Goal: Information Seeking & Learning: Learn about a topic

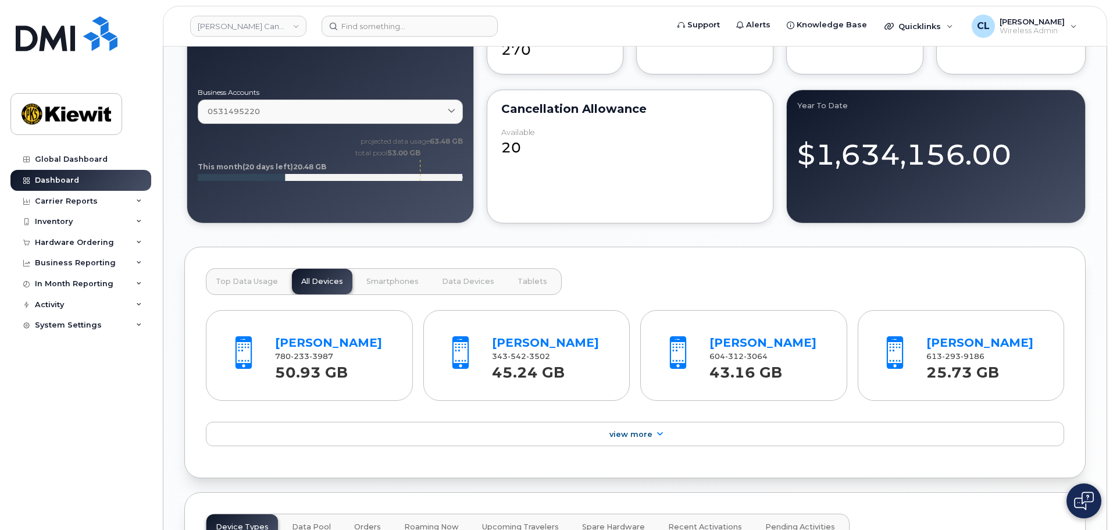
scroll to position [1279, 0]
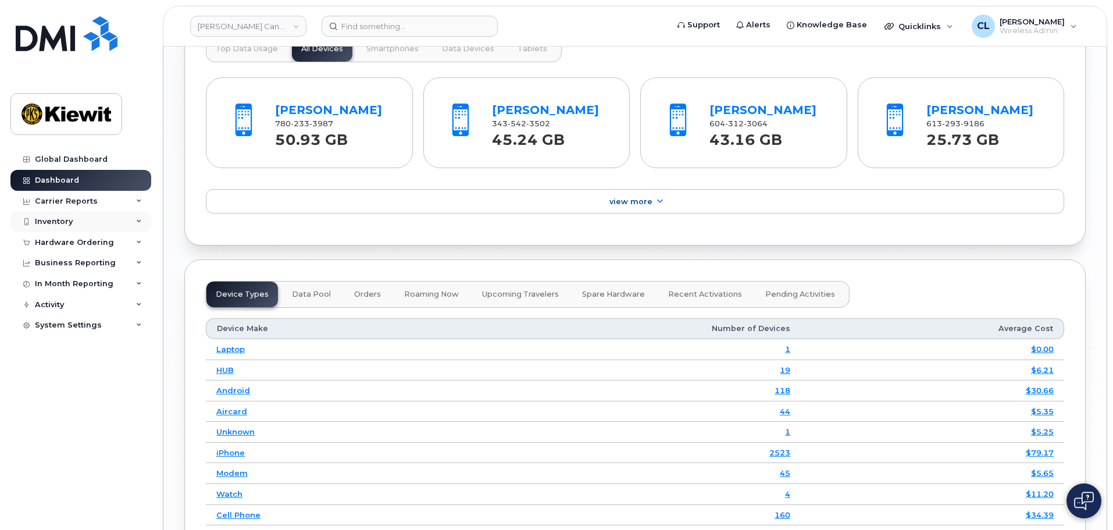
click at [85, 225] on div "Inventory" at bounding box center [80, 221] width 141 height 21
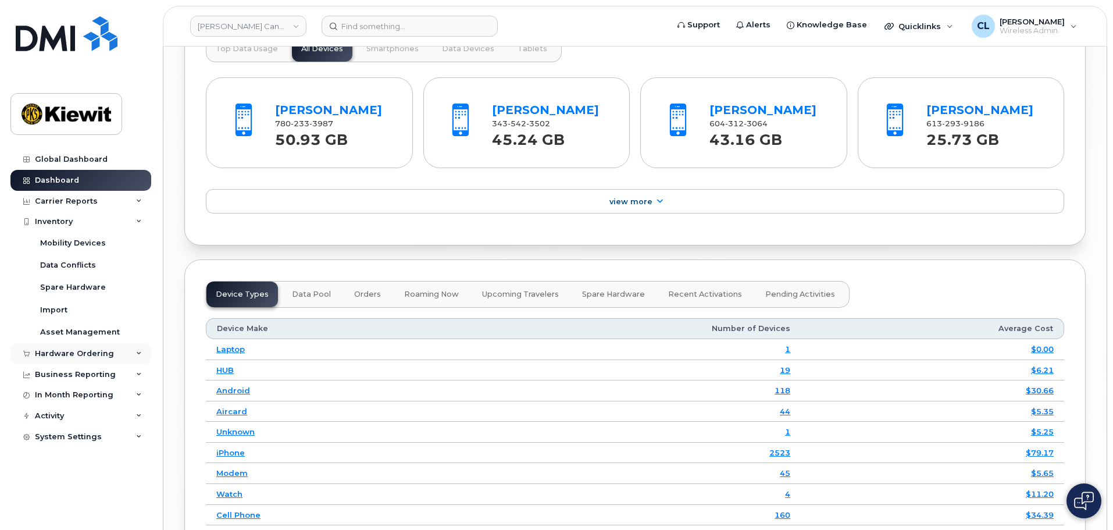
click at [81, 349] on div "Hardware Ordering" at bounding box center [74, 353] width 79 height 9
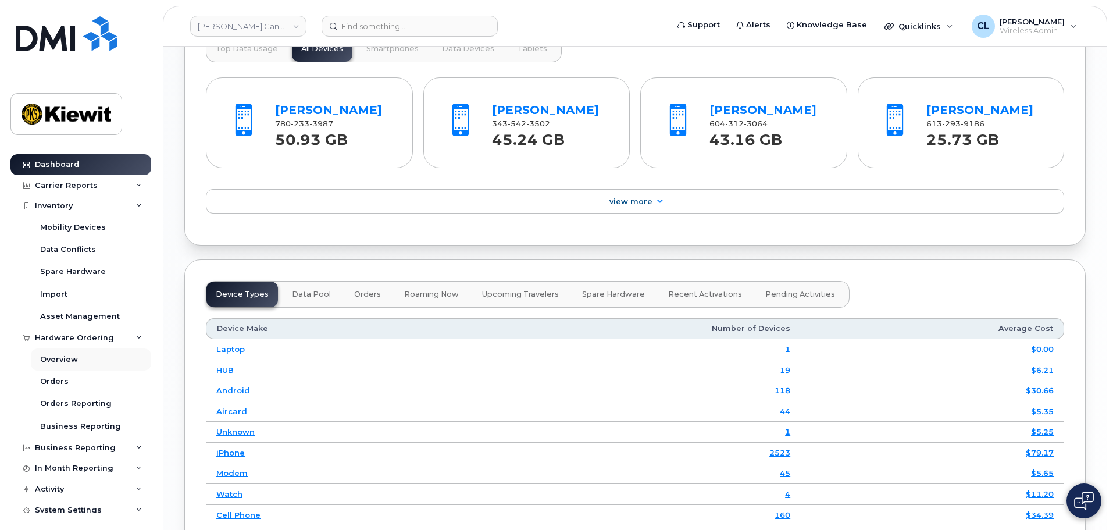
scroll to position [23, 0]
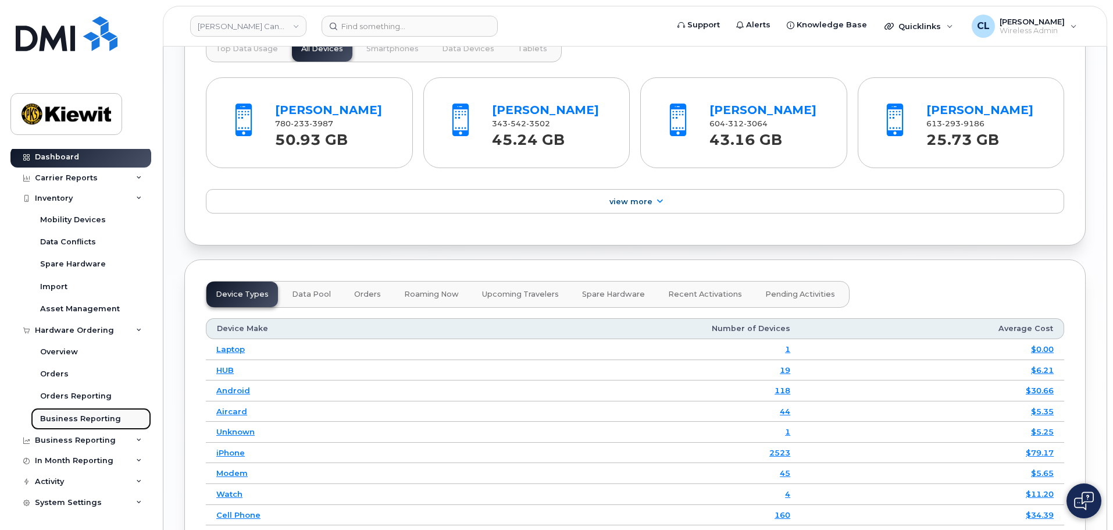
click at [92, 421] on div "Business Reporting" at bounding box center [80, 418] width 81 height 10
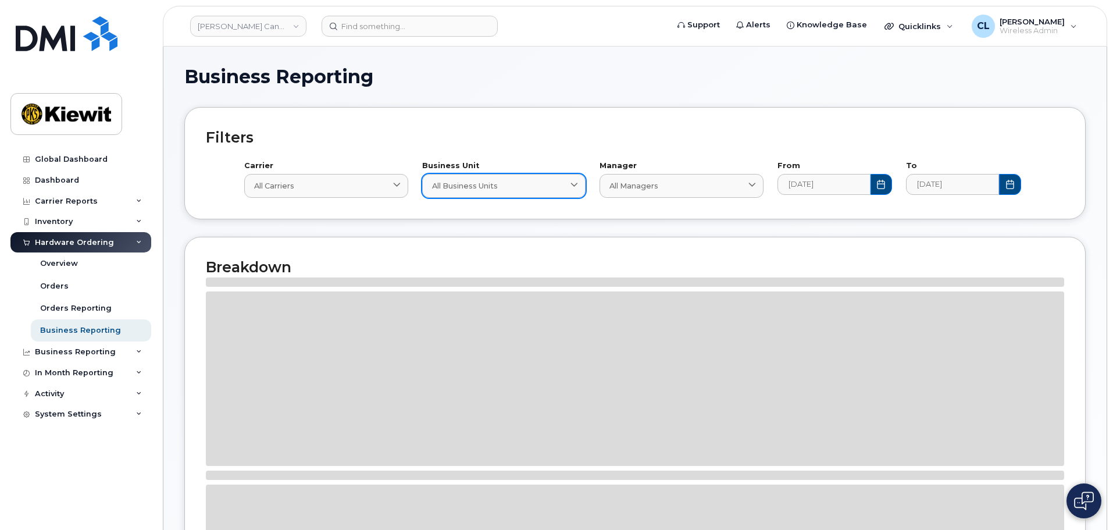
click at [459, 195] on link "All Business Units" at bounding box center [504, 186] width 164 height 24
click at [96, 217] on div "Inventory" at bounding box center [80, 221] width 141 height 21
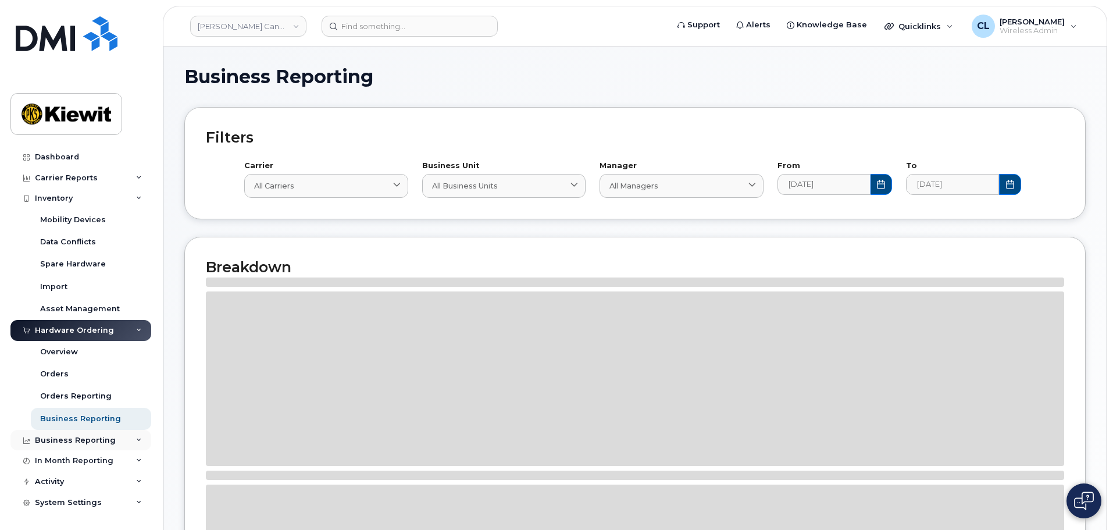
click at [90, 440] on div "Business Reporting" at bounding box center [75, 439] width 81 height 9
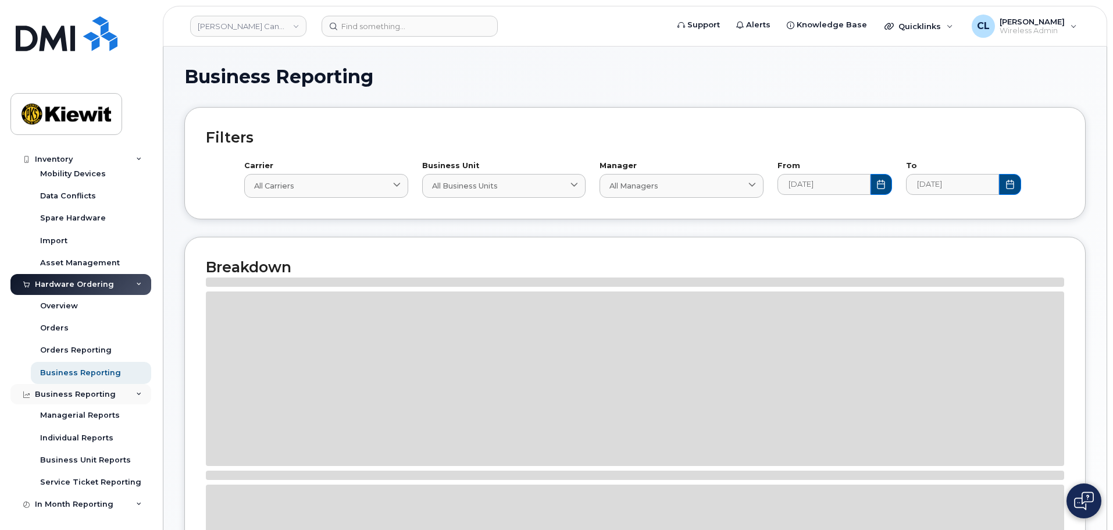
scroll to position [112, 0]
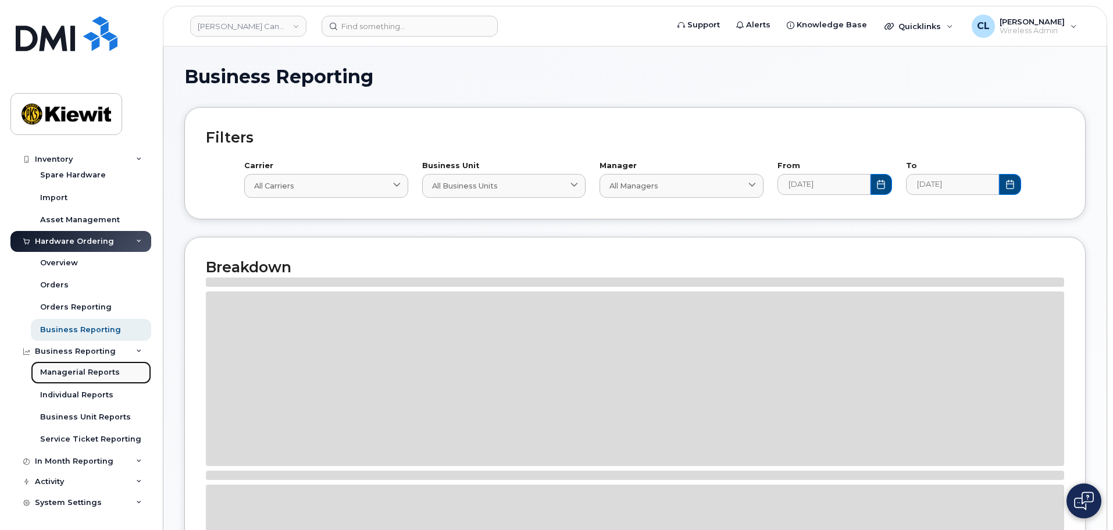
click at [99, 370] on div "Managerial Reports" at bounding box center [80, 372] width 80 height 10
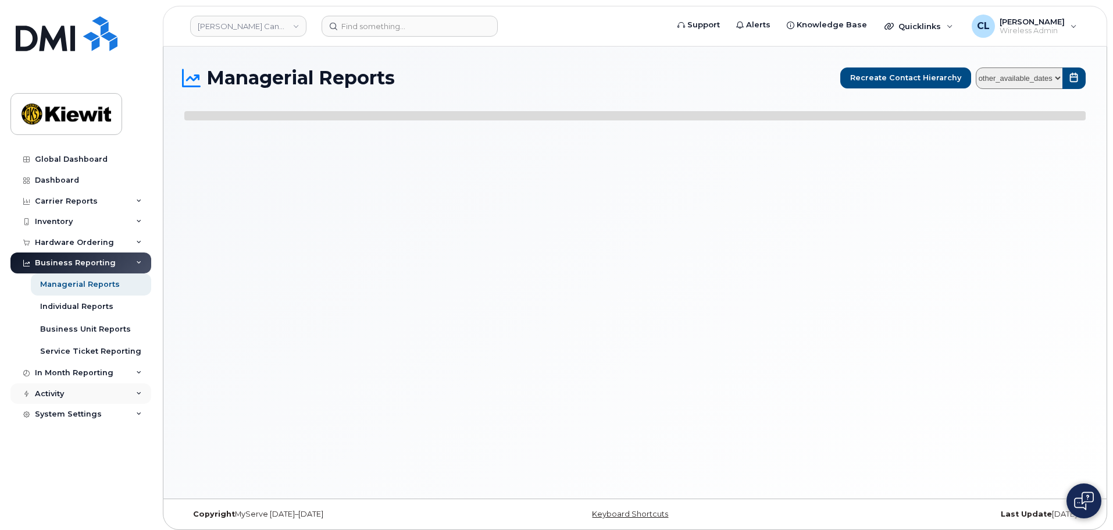
click at [91, 393] on div "Activity" at bounding box center [80, 393] width 141 height 21
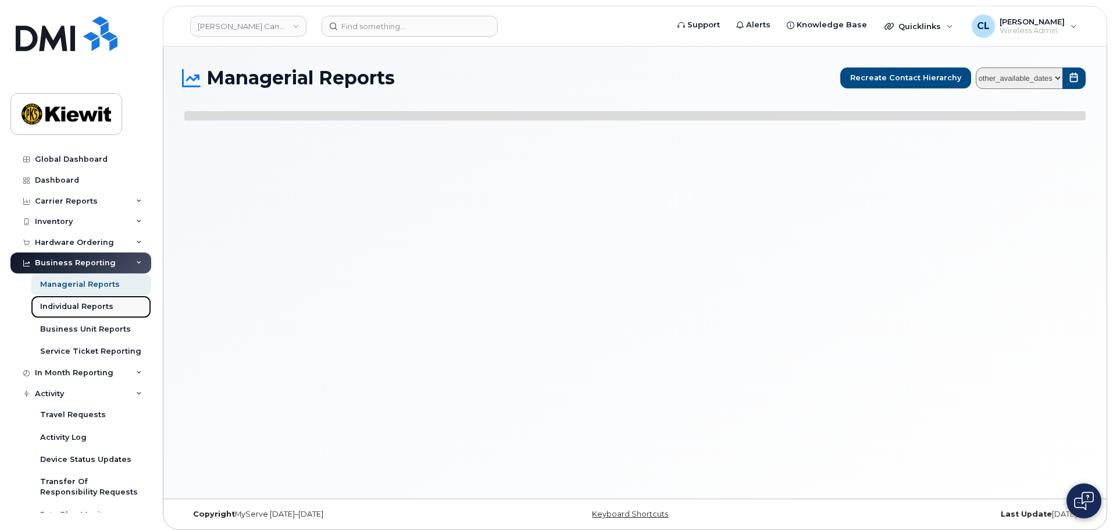
click at [91, 309] on div "Individual Reports" at bounding box center [76, 306] width 73 height 10
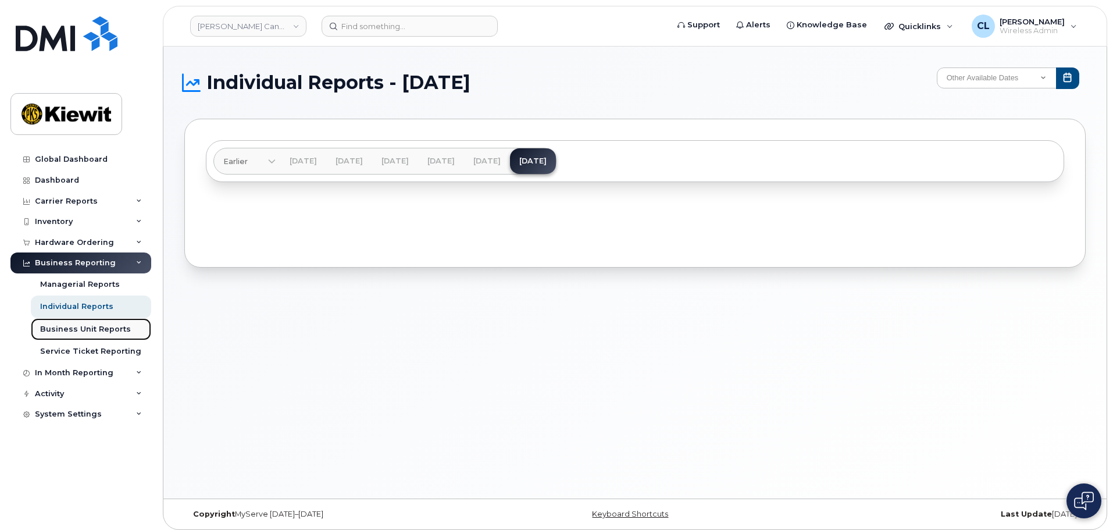
click at [90, 337] on link "Business Unit Reports" at bounding box center [91, 329] width 120 height 22
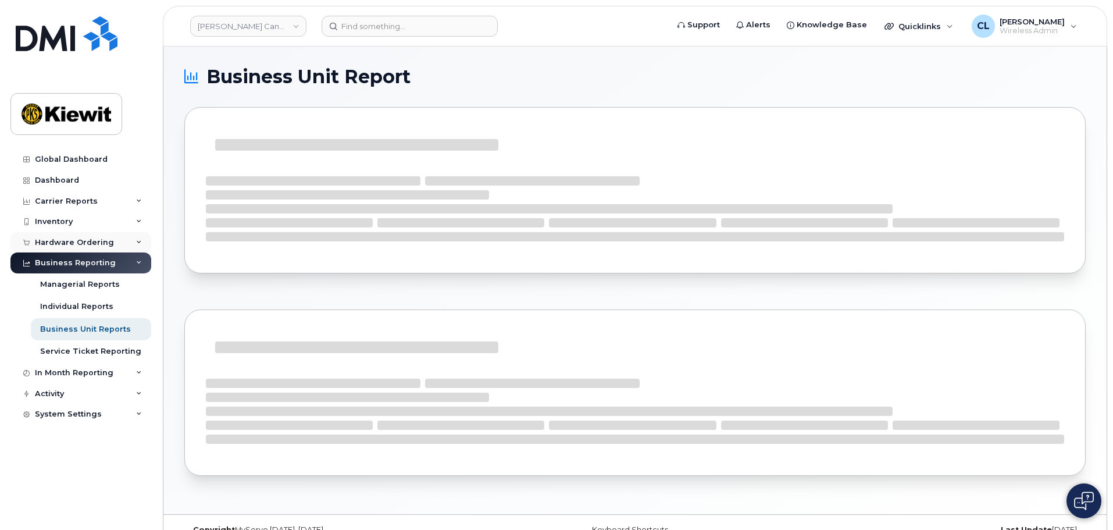
click at [104, 243] on div "Hardware Ordering" at bounding box center [74, 242] width 79 height 9
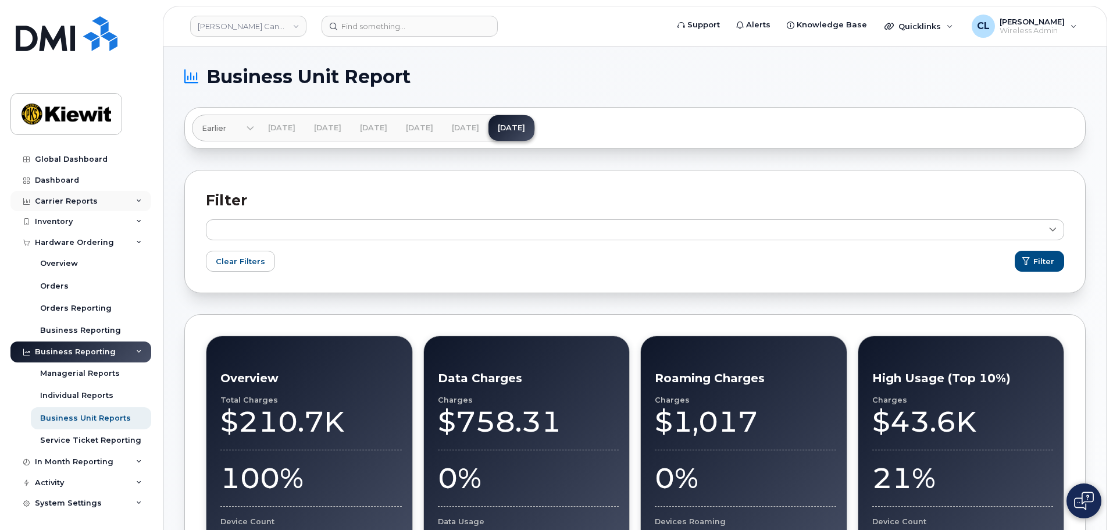
click at [102, 204] on div "Carrier Reports" at bounding box center [80, 201] width 141 height 21
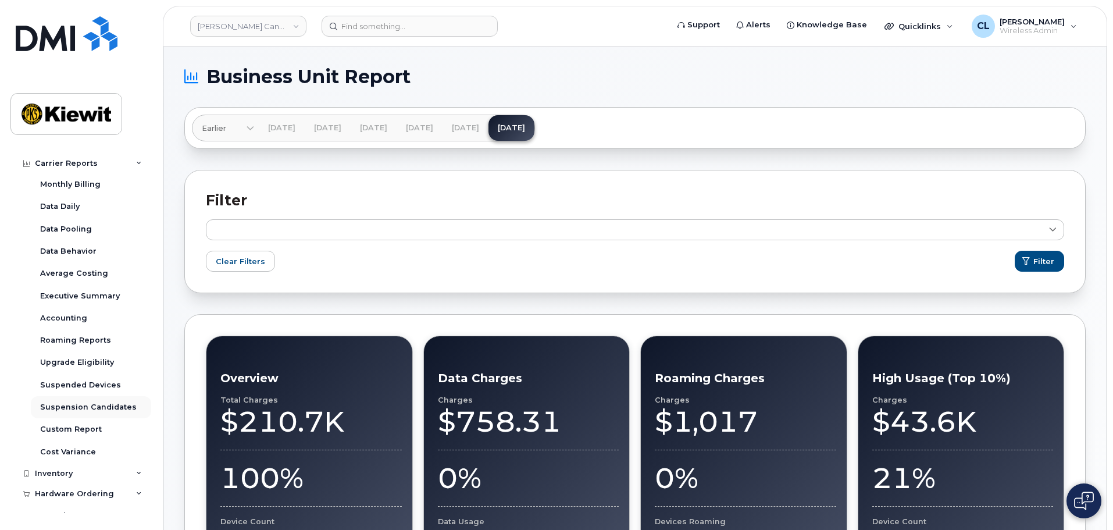
scroll to position [58, 0]
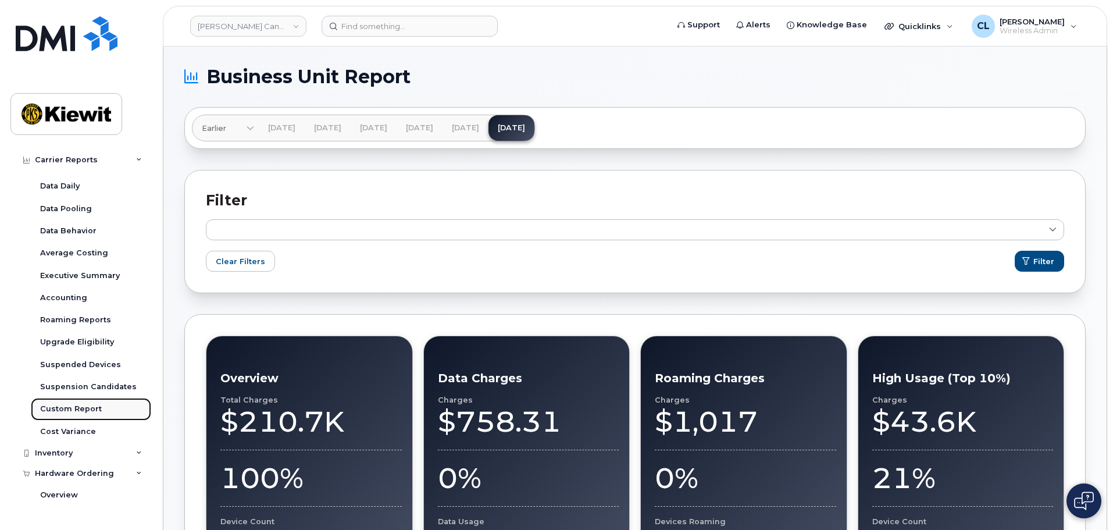
click at [92, 409] on div "Custom Report" at bounding box center [71, 408] width 62 height 10
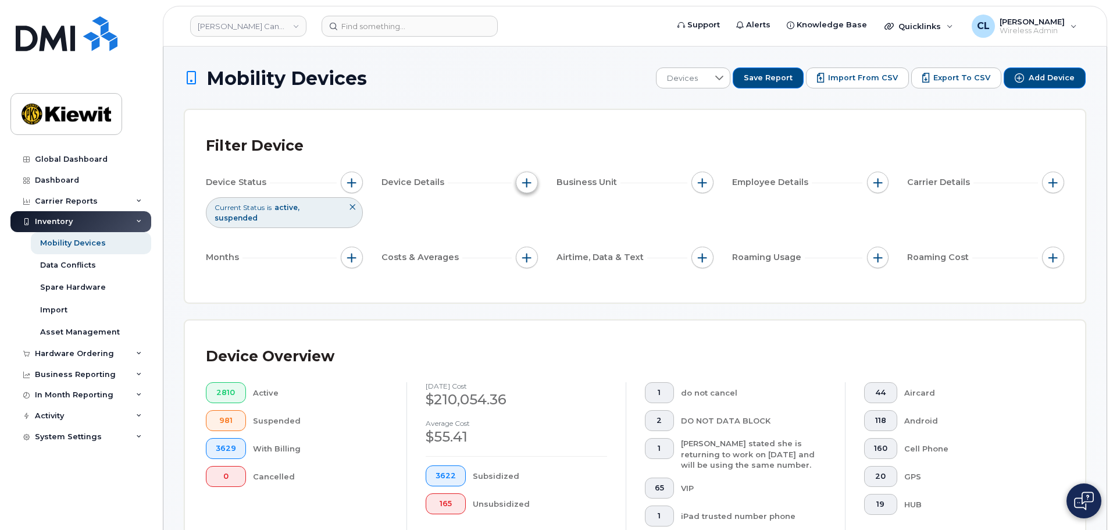
click at [527, 179] on span "button" at bounding box center [526, 182] width 9 height 9
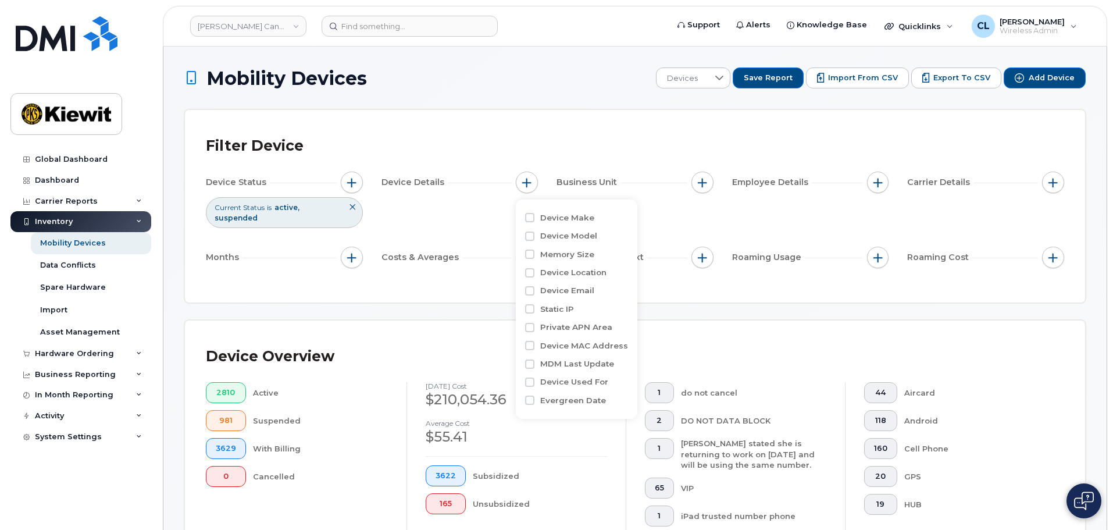
click at [481, 216] on div "Device Status Current Status is active suspended Device Details Business Unit E…" at bounding box center [635, 221] width 858 height 101
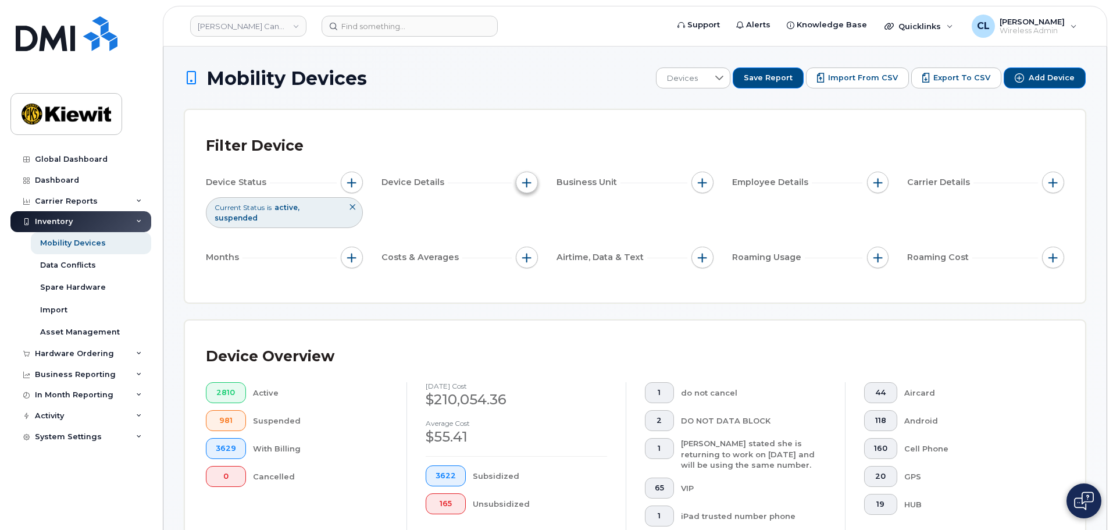
click at [530, 178] on span "button" at bounding box center [526, 182] width 9 height 9
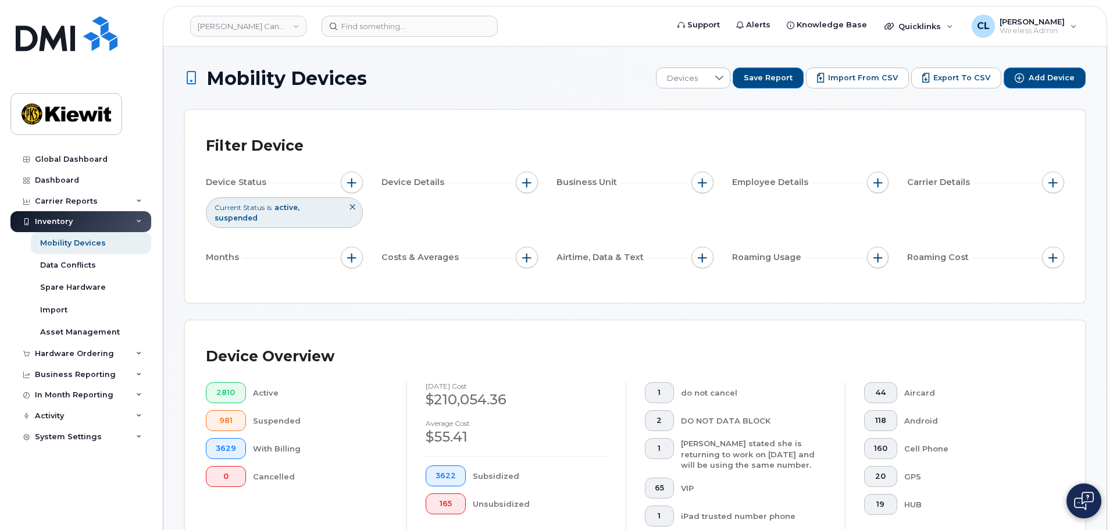
click at [538, 250] on div "Device Status Current Status is active suspended Device Details Business Unit E…" at bounding box center [635, 221] width 858 height 101
click at [530, 253] on span "button" at bounding box center [526, 257] width 9 height 9
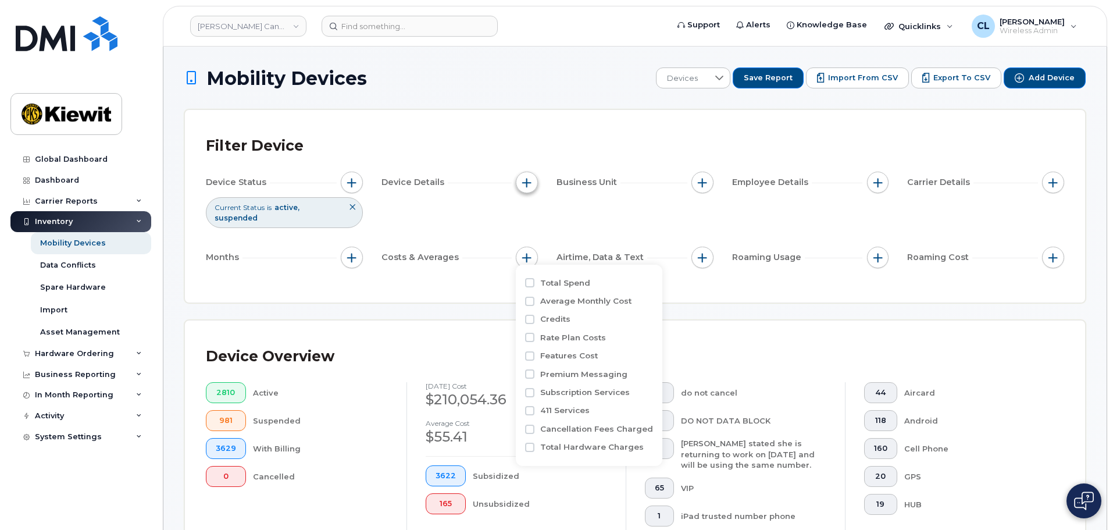
click at [516, 178] on div "Device Details" at bounding box center [459, 182] width 157 height 22
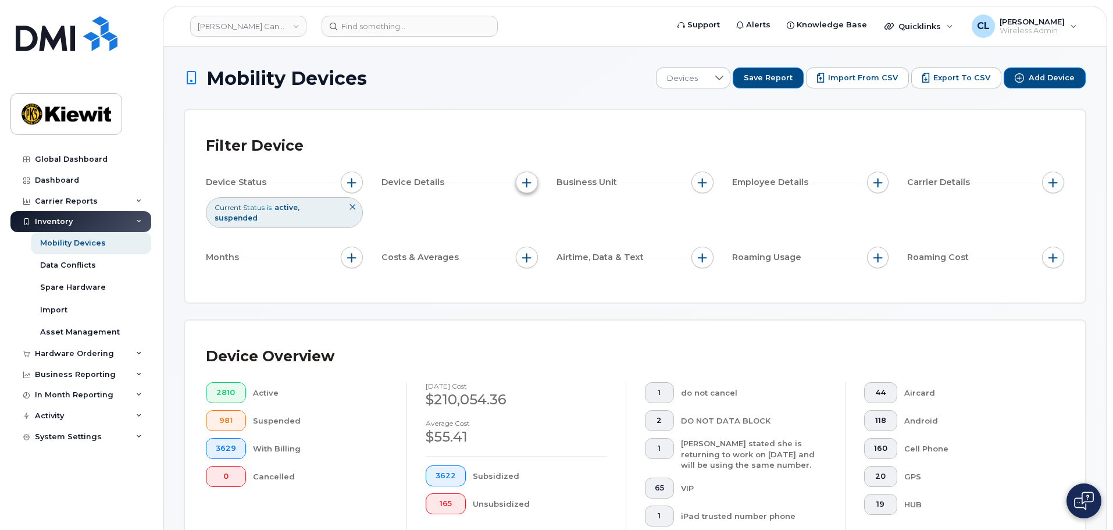
click at [520, 178] on button "button" at bounding box center [527, 182] width 22 height 22
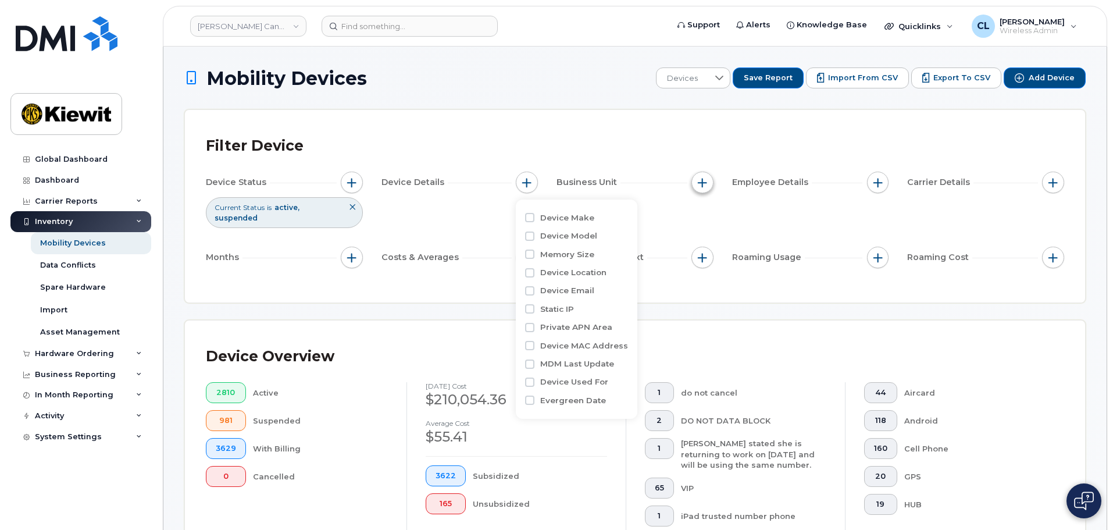
click at [703, 182] on span "button" at bounding box center [702, 182] width 9 height 9
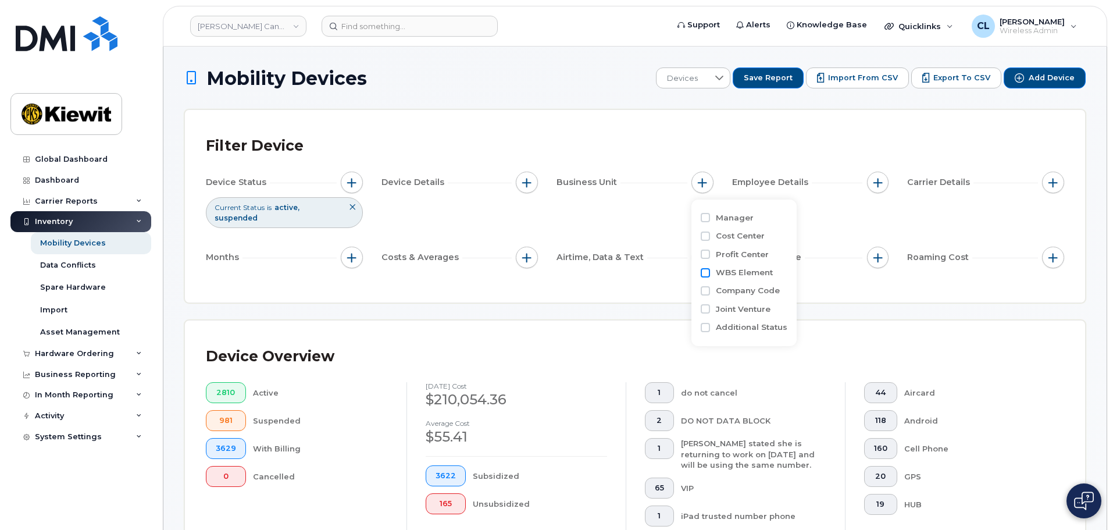
click at [703, 272] on input "WBS Element" at bounding box center [704, 272] width 9 height 9
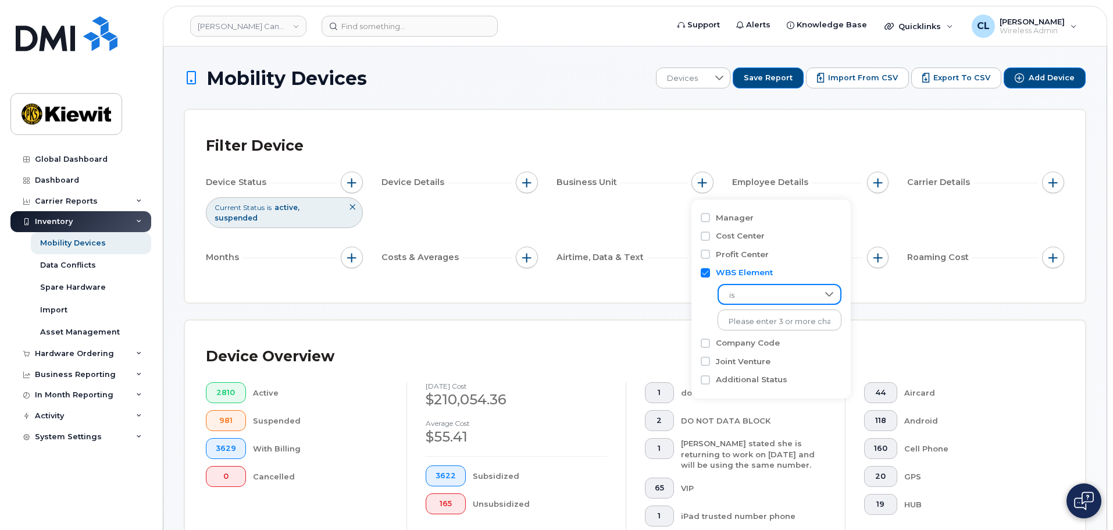
click at [753, 296] on span "is" at bounding box center [768, 295] width 99 height 21
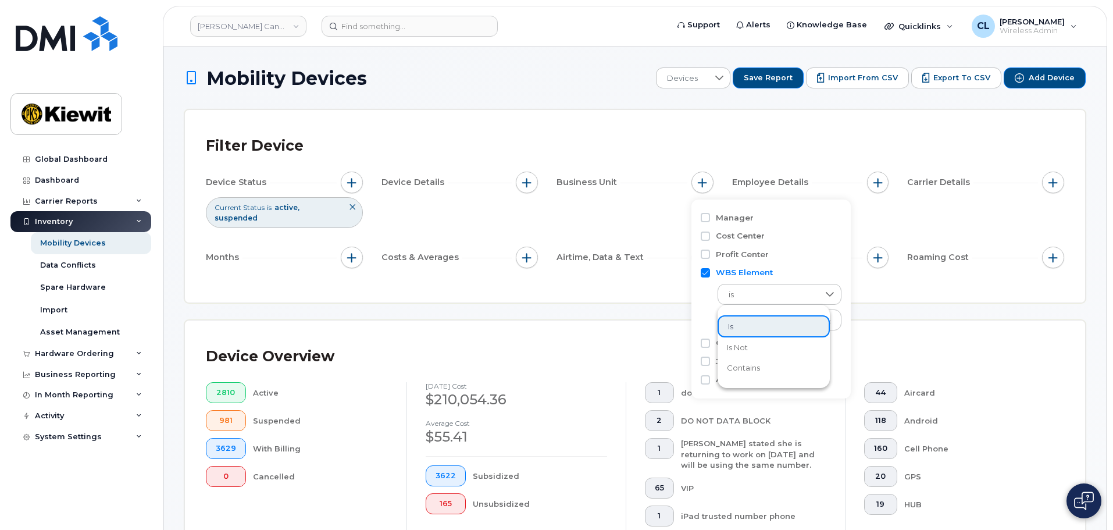
click at [709, 312] on div "is No results found" at bounding box center [770, 304] width 141 height 52
click at [703, 272] on input "WBS Element" at bounding box center [704, 272] width 9 height 9
checkbox input "false"
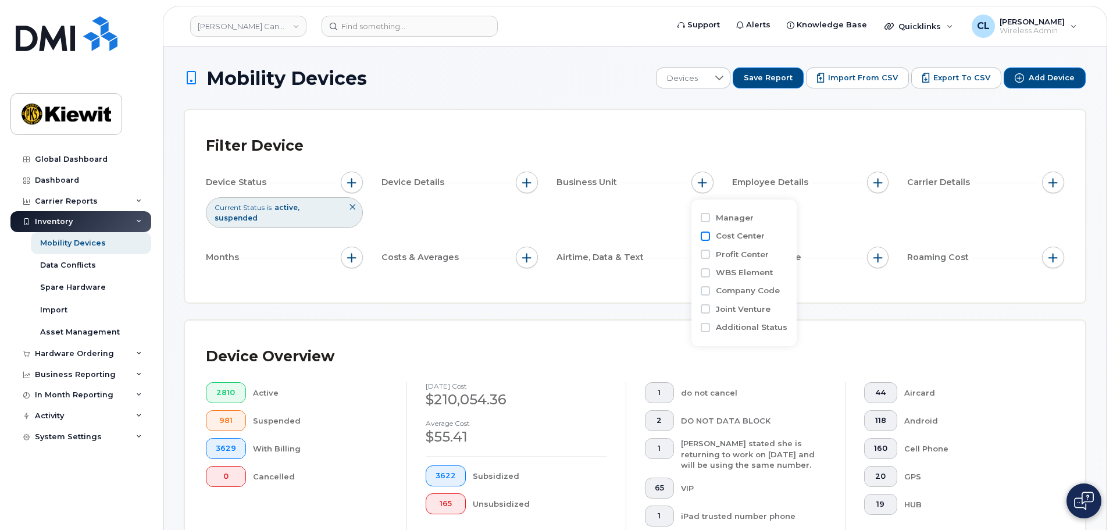
click at [705, 232] on input "Cost Center" at bounding box center [704, 235] width 9 height 9
checkbox input "true"
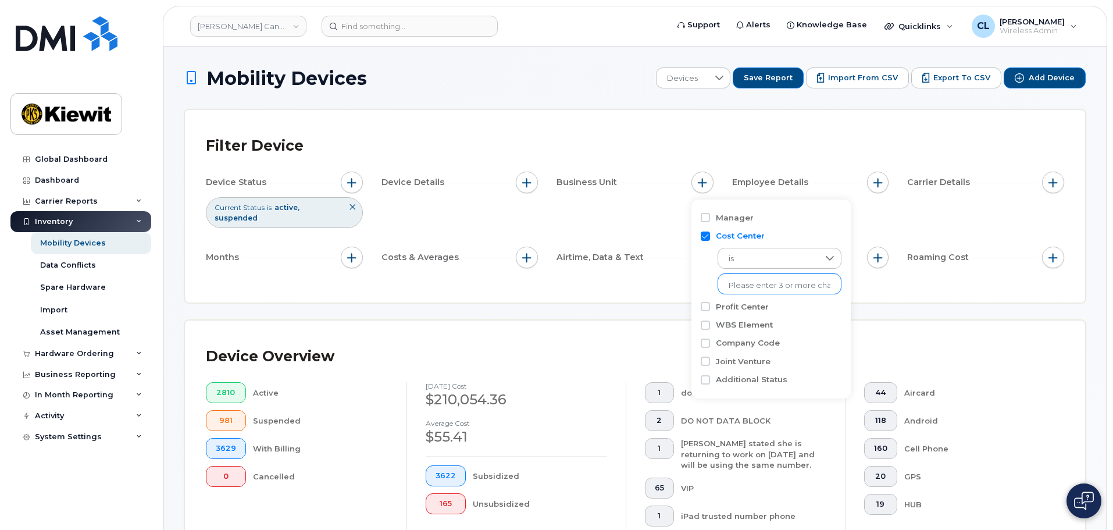
click at [764, 291] on li at bounding box center [779, 285] width 102 height 17
click at [781, 270] on div "is No results found" at bounding box center [770, 268] width 141 height 52
click at [781, 262] on span "is" at bounding box center [768, 258] width 101 height 21
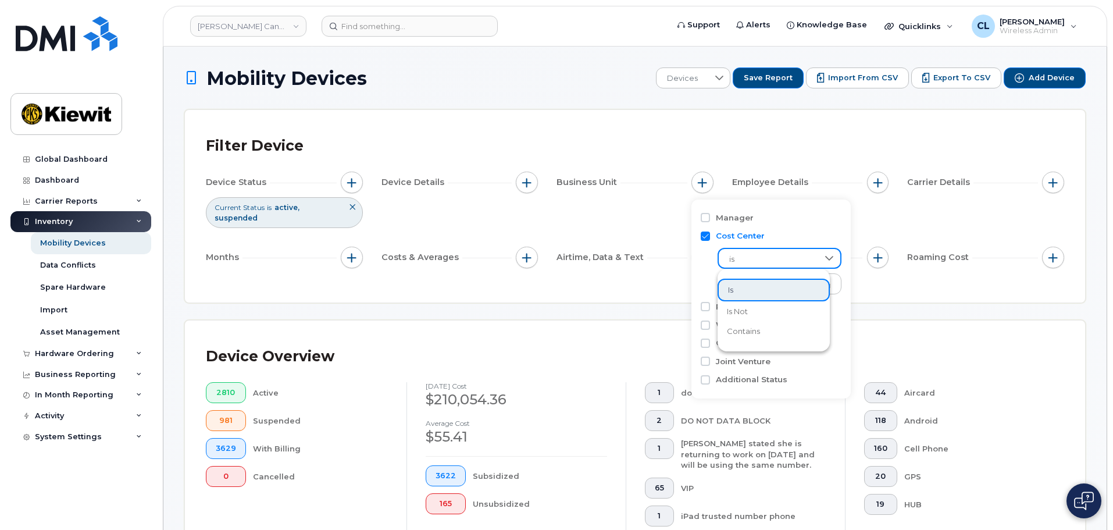
click at [694, 280] on div "Manager Cost Center is No results found Profit Center WBS Element Company Code …" at bounding box center [770, 298] width 159 height 199
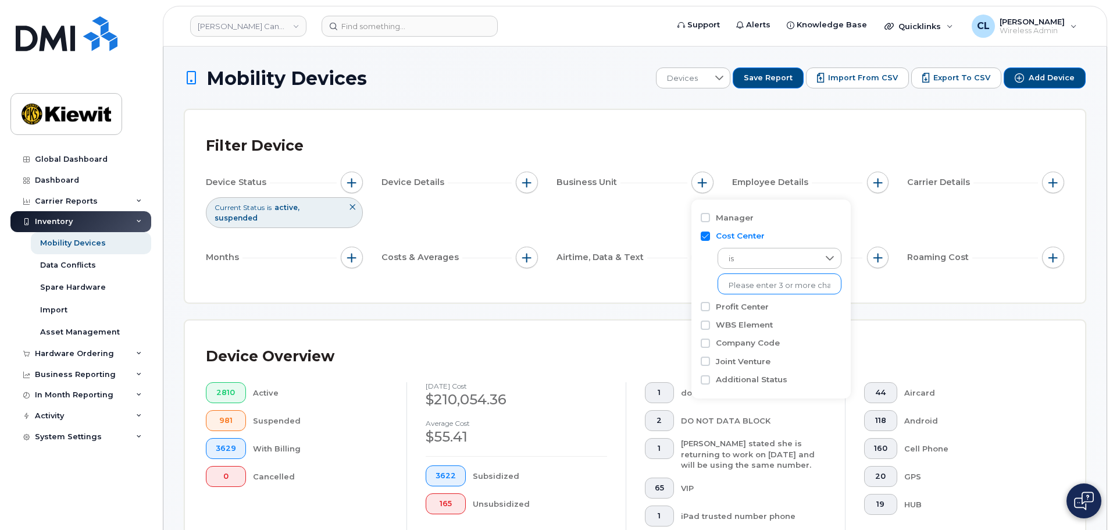
click at [734, 278] on li at bounding box center [779, 285] width 102 height 17
click at [759, 291] on li at bounding box center [779, 285] width 102 height 17
click at [759, 284] on input "text" at bounding box center [779, 285] width 102 height 10
type input "110245"
click at [745, 303] on li "1020 - 110245 - [PERSON_NAME] Sons ULC" at bounding box center [803, 310] width 173 height 22
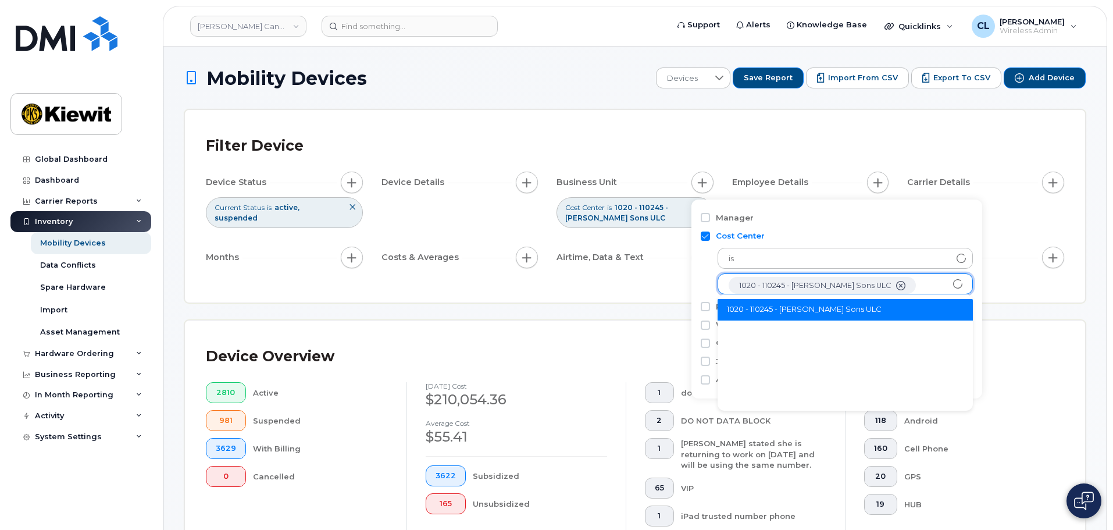
scroll to position [23, 0]
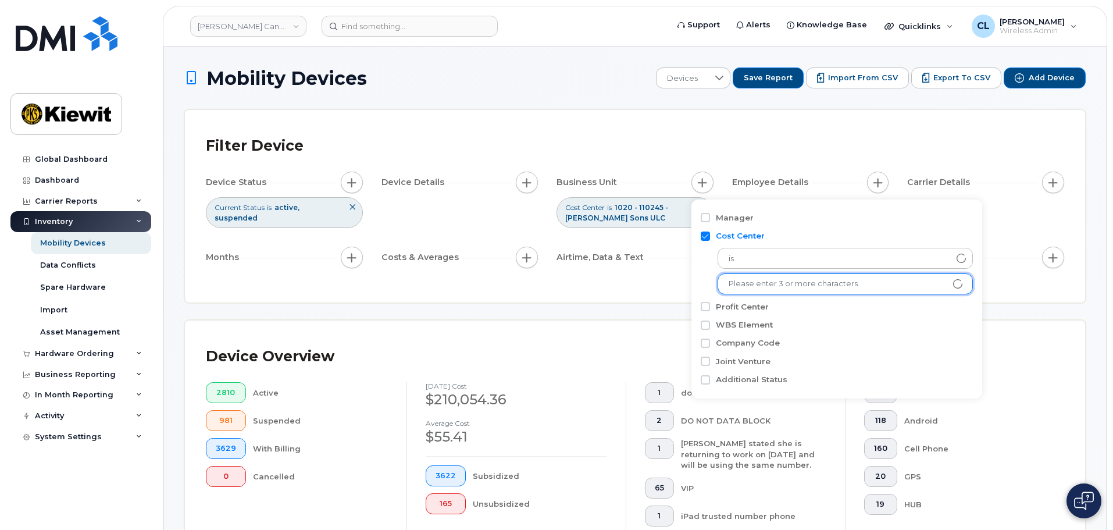
drag, startPoint x: 541, startPoint y: 272, endPoint x: 549, endPoint y: 290, distance: 19.0
click at [549, 290] on div "Filter Device Device Status Current Status is active suspended Device Details B…" at bounding box center [635, 206] width 900 height 192
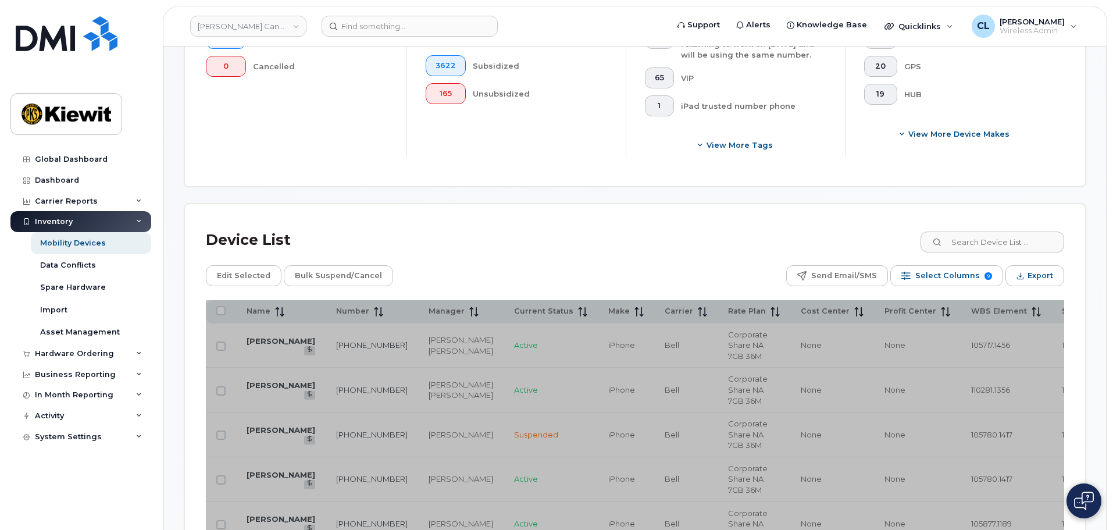
scroll to position [407, 0]
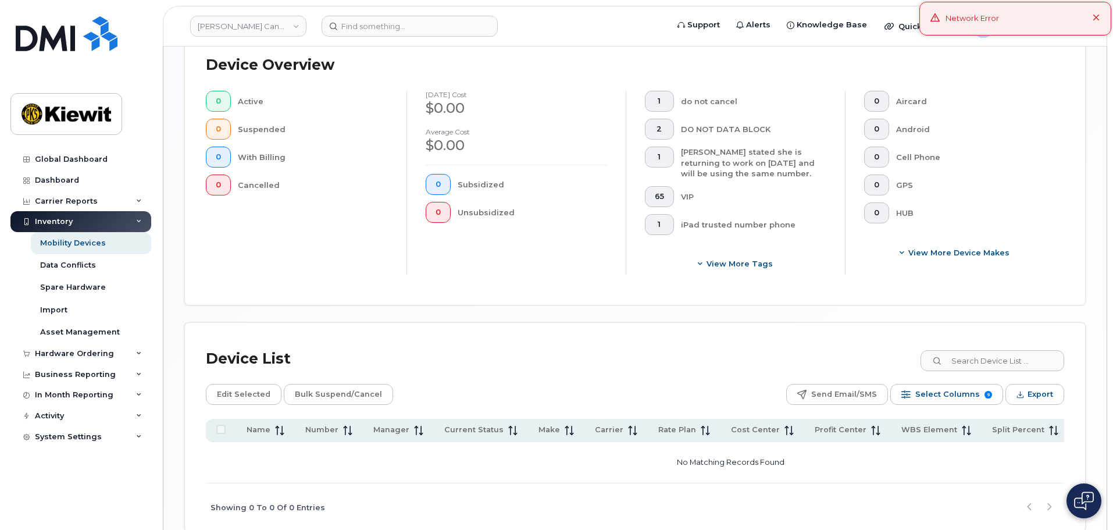
scroll to position [355, 0]
